Goal: Information Seeking & Learning: Understand process/instructions

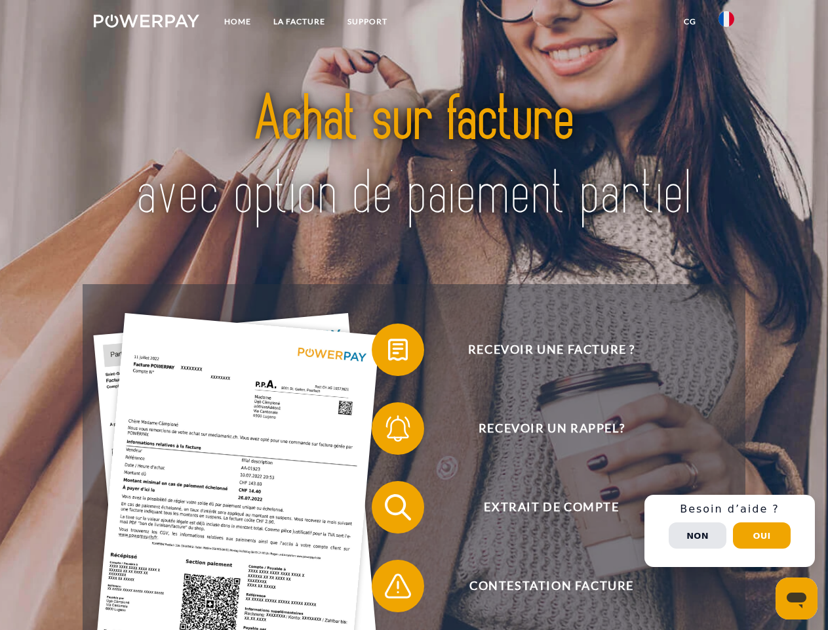
click at [146, 23] on img at bounding box center [147, 20] width 106 height 13
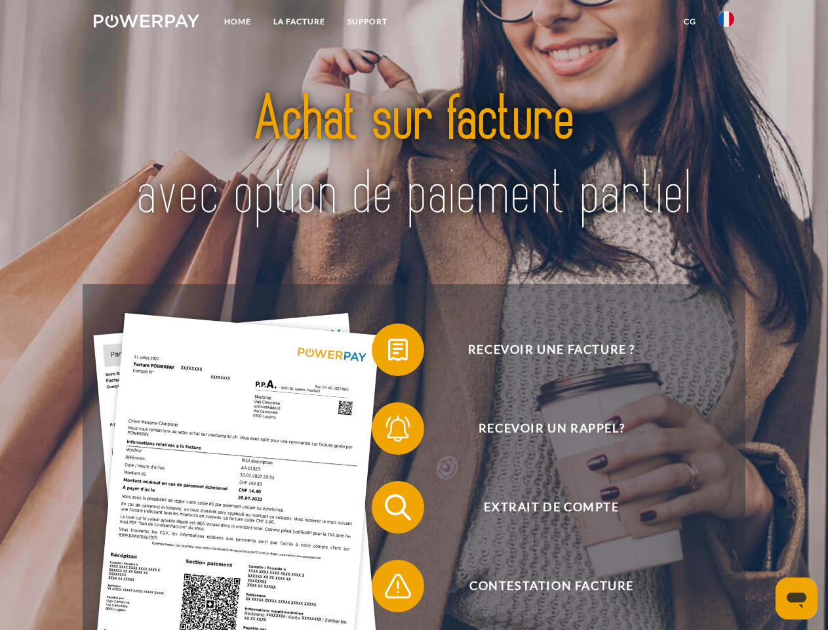
click at [727, 23] on img at bounding box center [727, 19] width 16 height 16
click at [690, 22] on link "CG" at bounding box center [690, 22] width 35 height 24
click at [388, 352] on span at bounding box center [379, 350] width 66 height 66
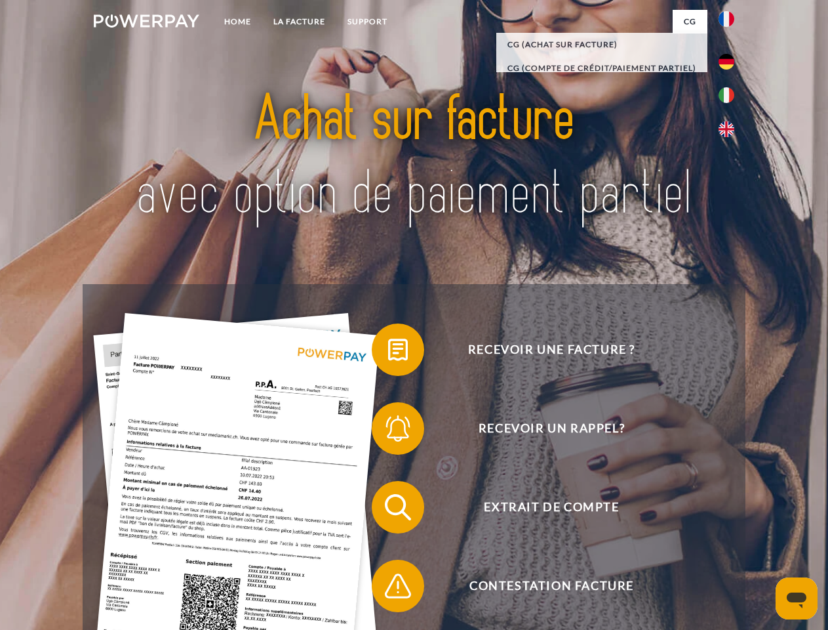
click at [388, 431] on div "Recevoir une facture ? Recevoir un rappel? Extrait de compte retour" at bounding box center [414, 546] width 662 height 525
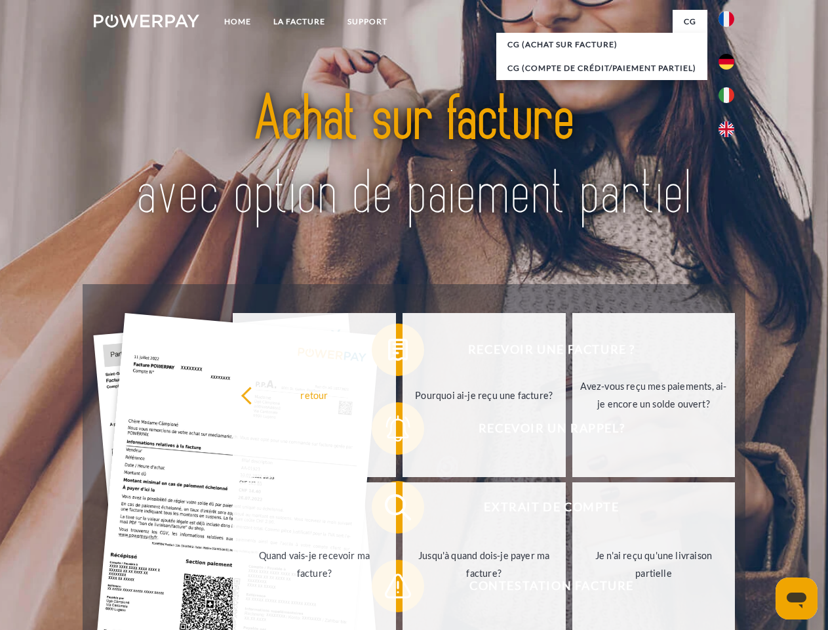
click at [403, 510] on link "Jusqu'à quand dois-je payer ma facture?" at bounding box center [484, 564] width 163 height 164
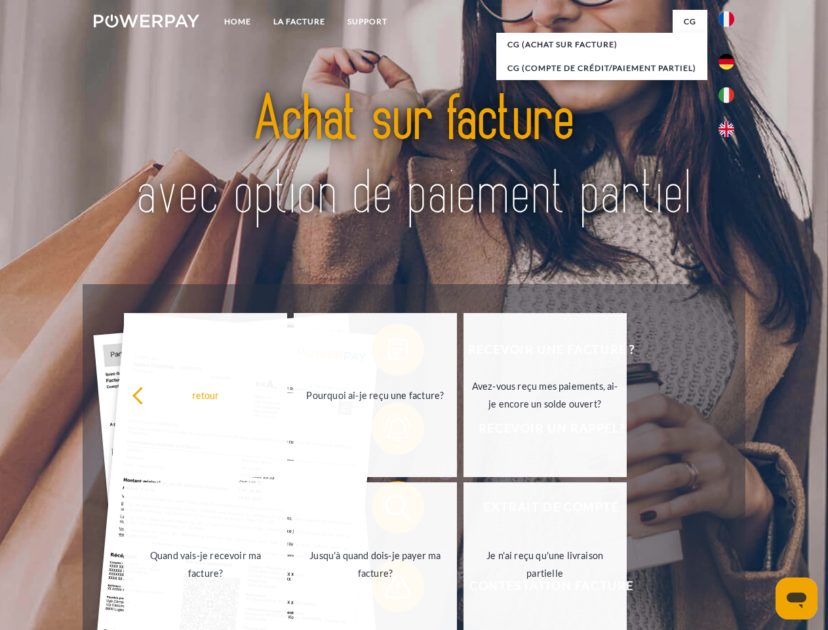
click at [388, 588] on span at bounding box center [379, 586] width 66 height 66
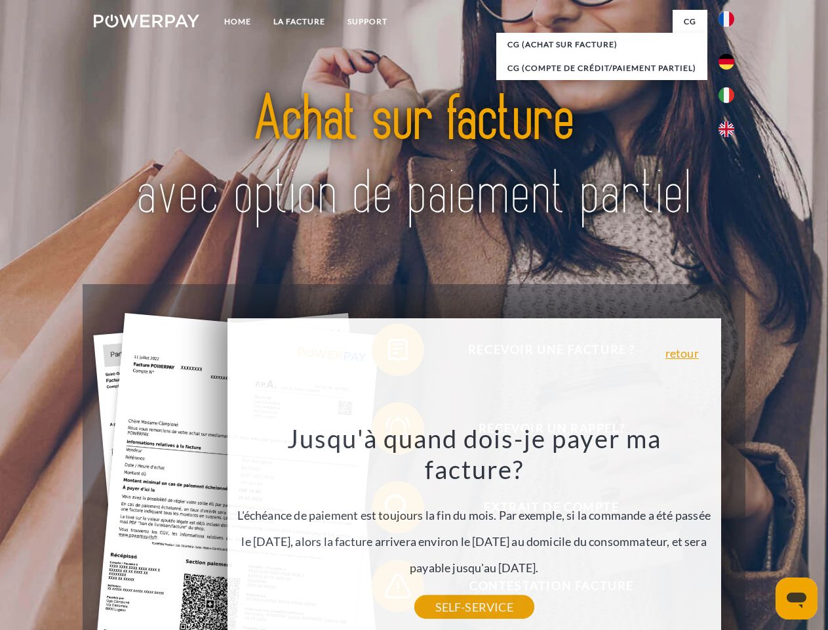
click at [730, 531] on div "Recevoir une facture ? Recevoir un rappel? Extrait de compte retour" at bounding box center [414, 546] width 662 height 525
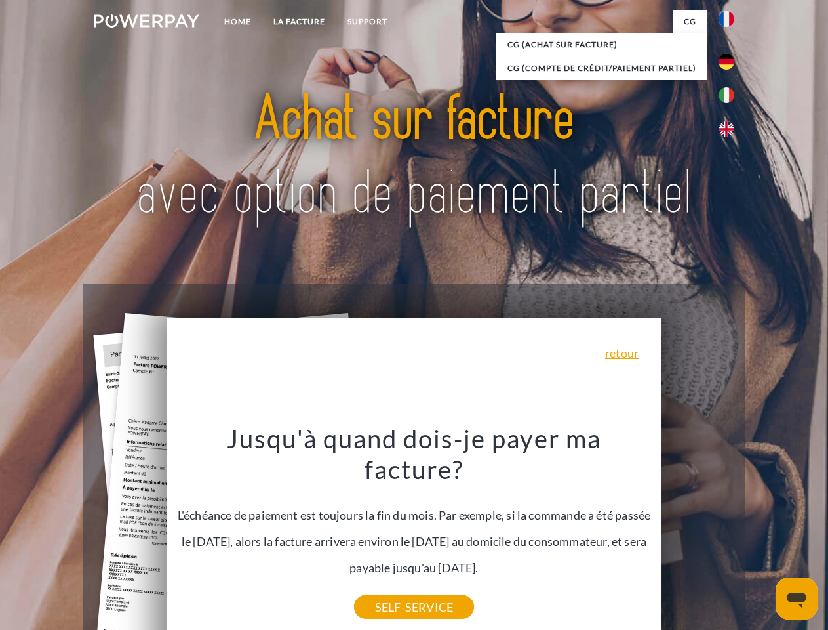
click at [698, 533] on span "Extrait de compte" at bounding box center [551, 507] width 321 height 52
click at [762, 535] on header "Home LA FACTURE Support" at bounding box center [414, 453] width 828 height 906
